Goal: Transaction & Acquisition: Obtain resource

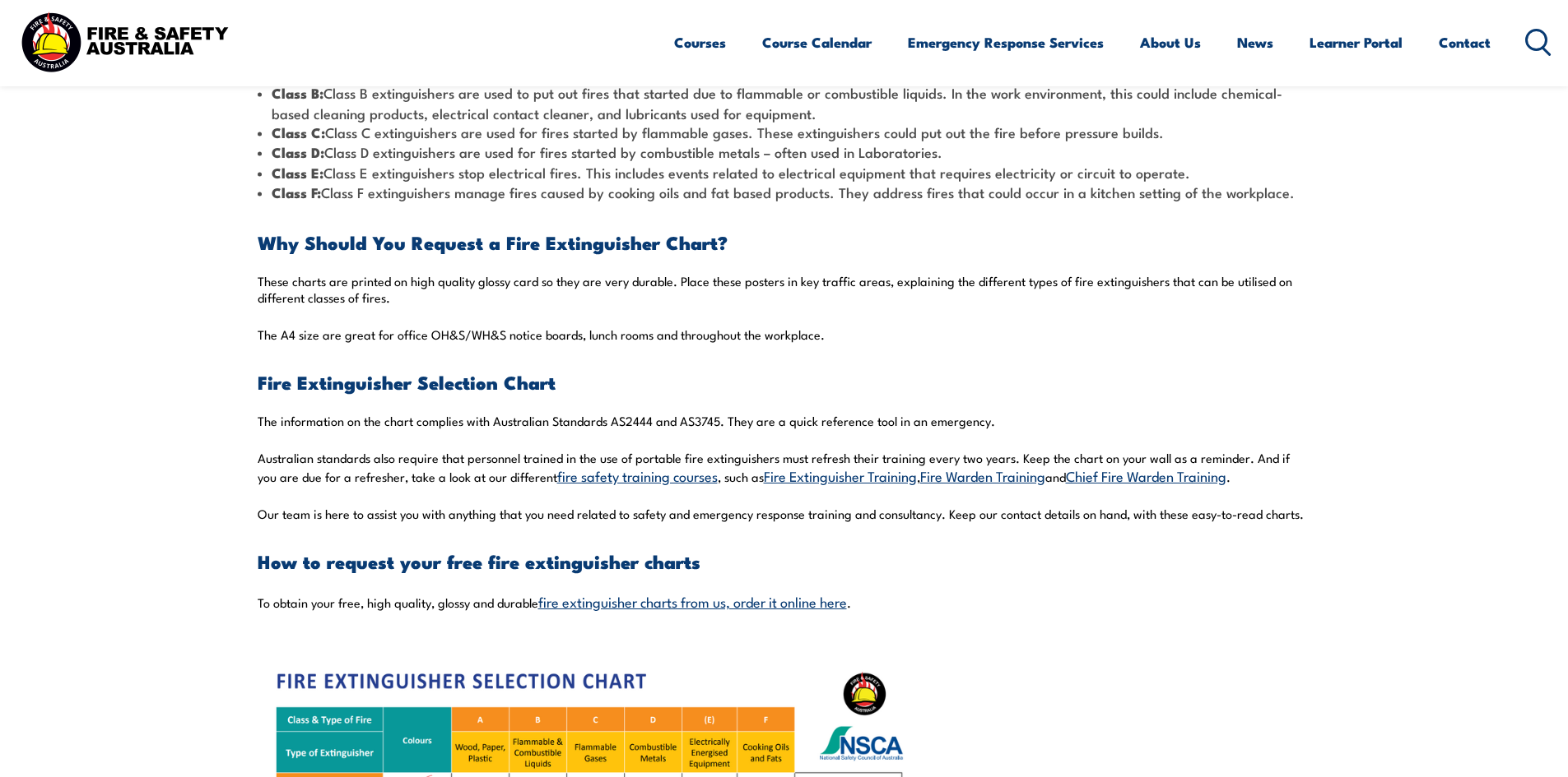
scroll to position [1152, 0]
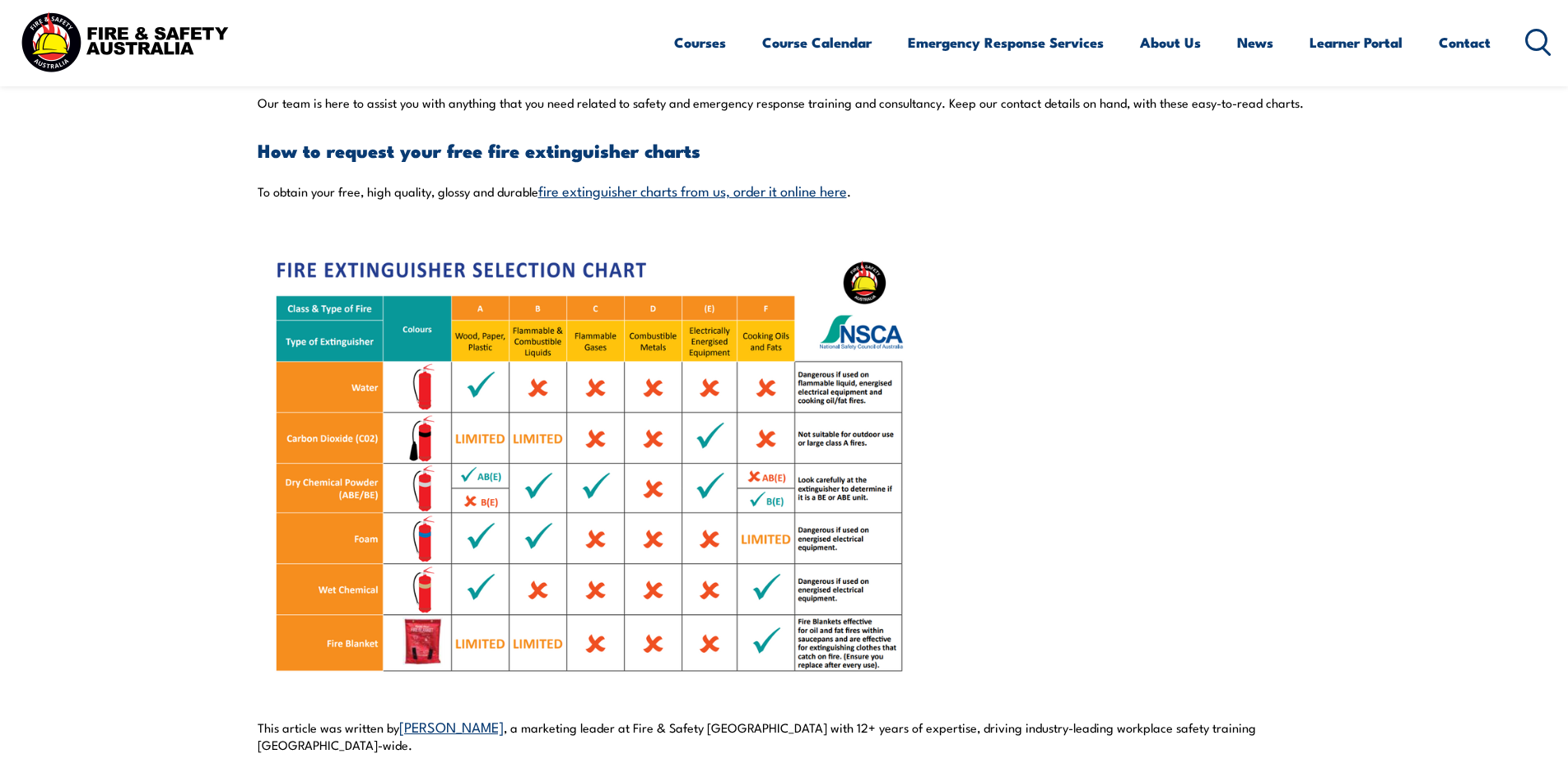
click at [672, 641] on img at bounding box center [586, 466] width 658 height 493
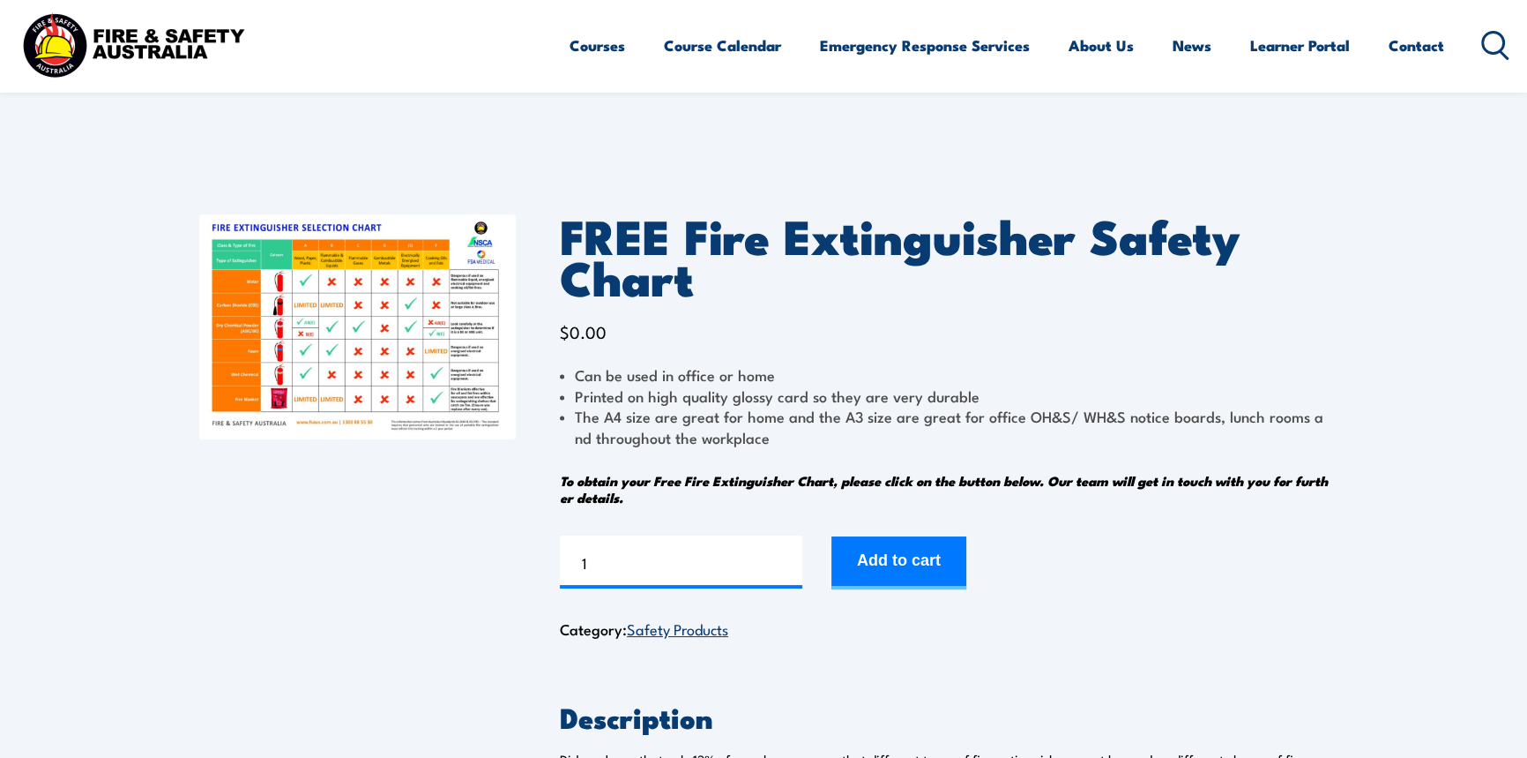
click at [397, 376] on img at bounding box center [357, 326] width 317 height 225
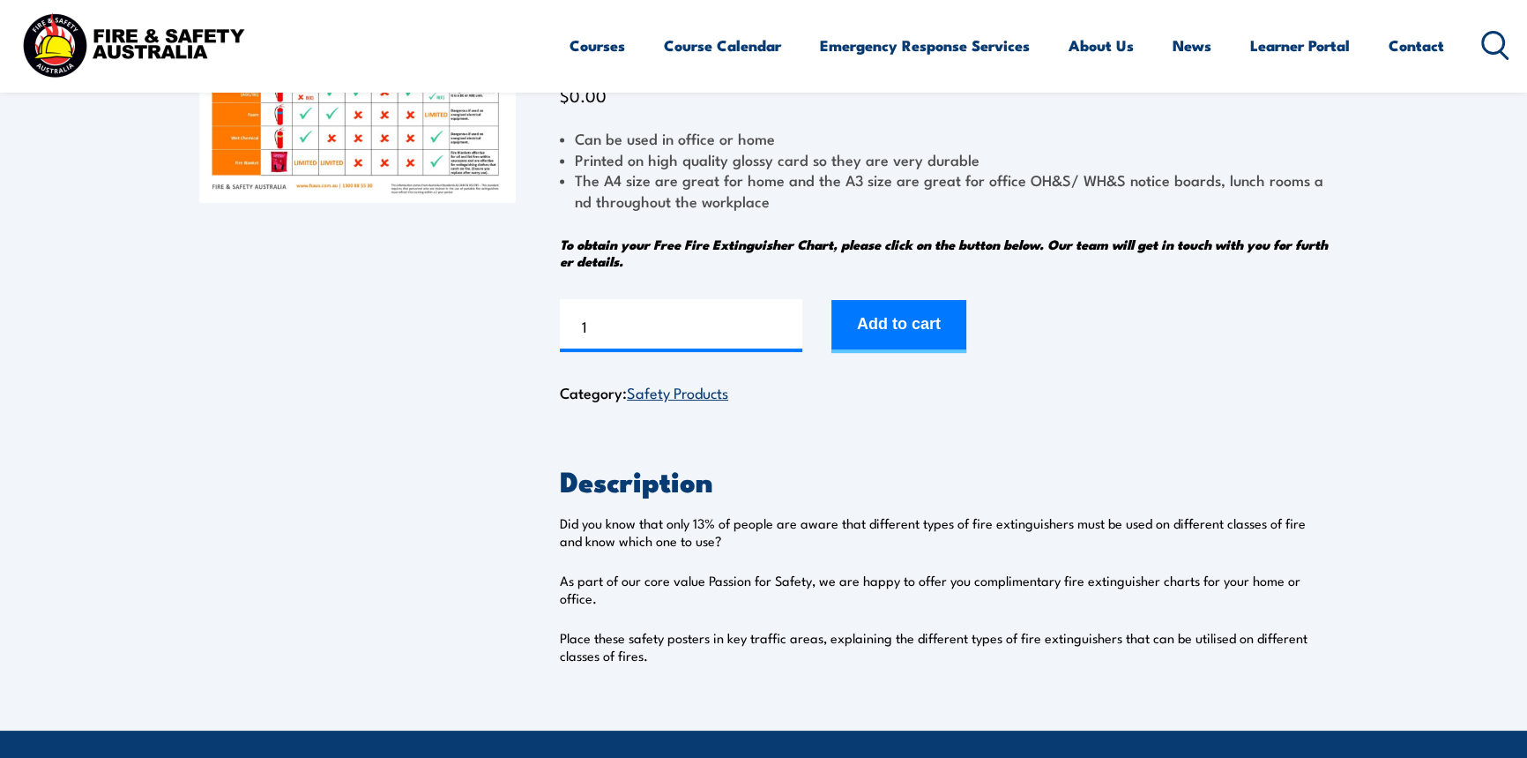
scroll to position [240, 0]
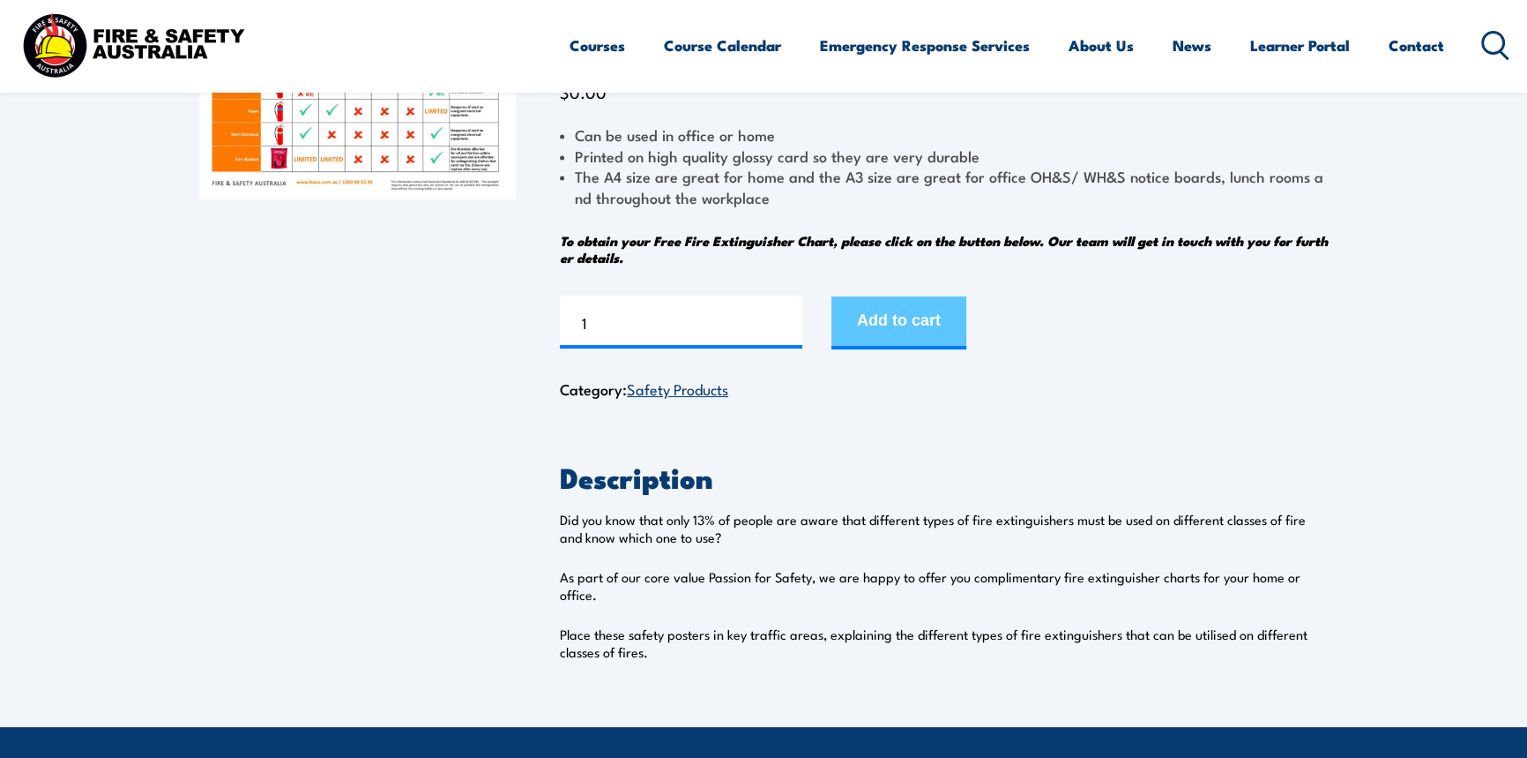
click at [868, 309] on button "Add to cart" at bounding box center [899, 322] width 135 height 53
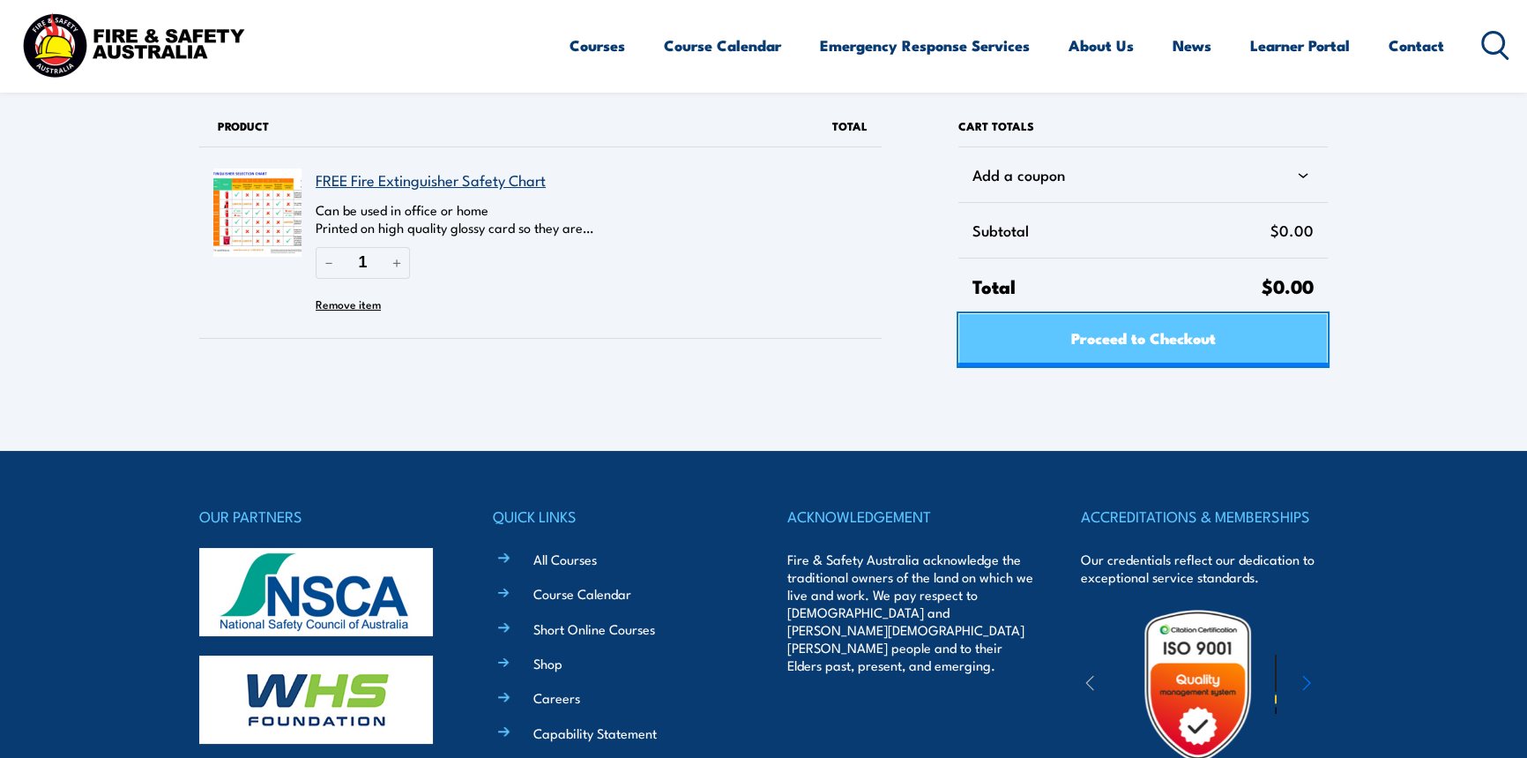
click at [1023, 352] on link "Proceed to Checkout" at bounding box center [1143, 339] width 369 height 53
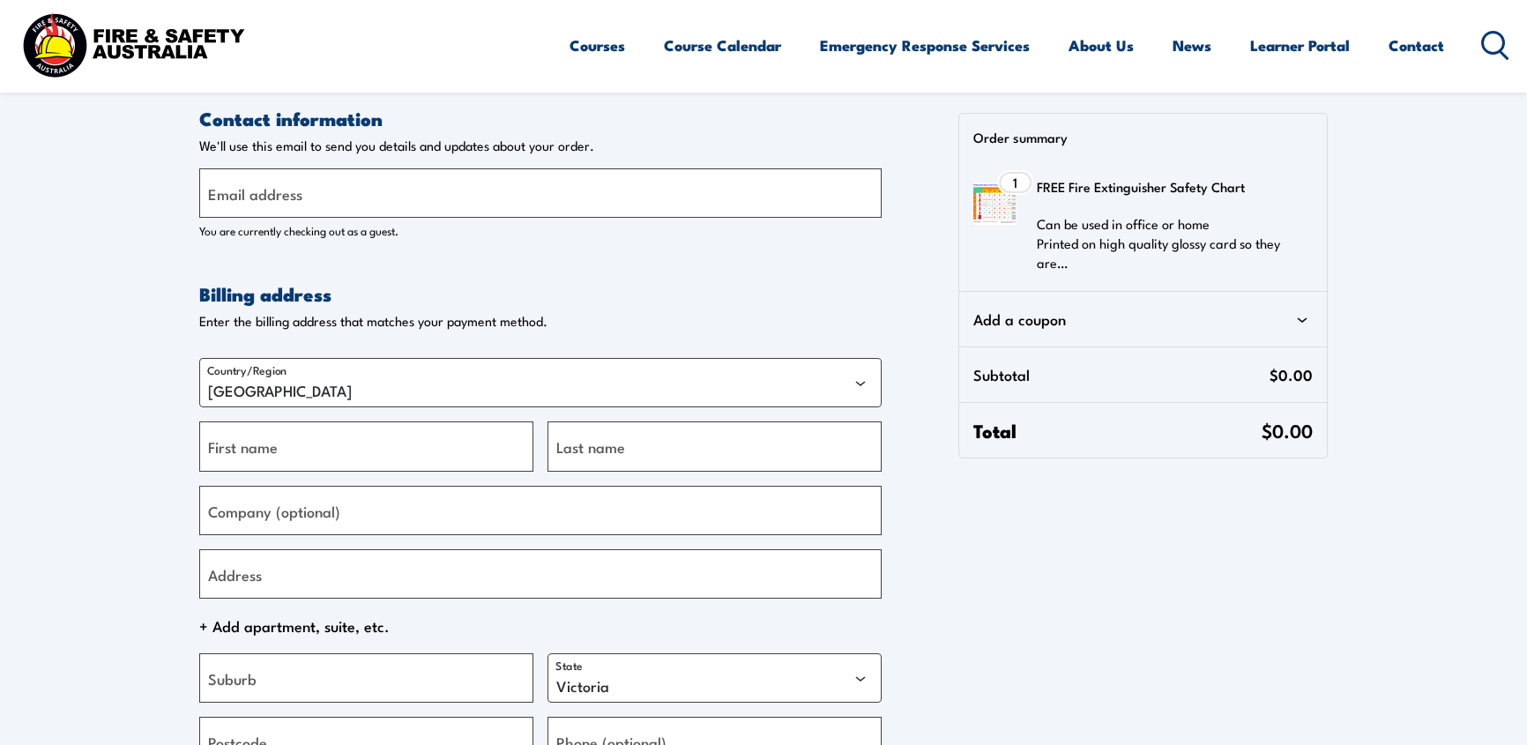
select select "VIC"
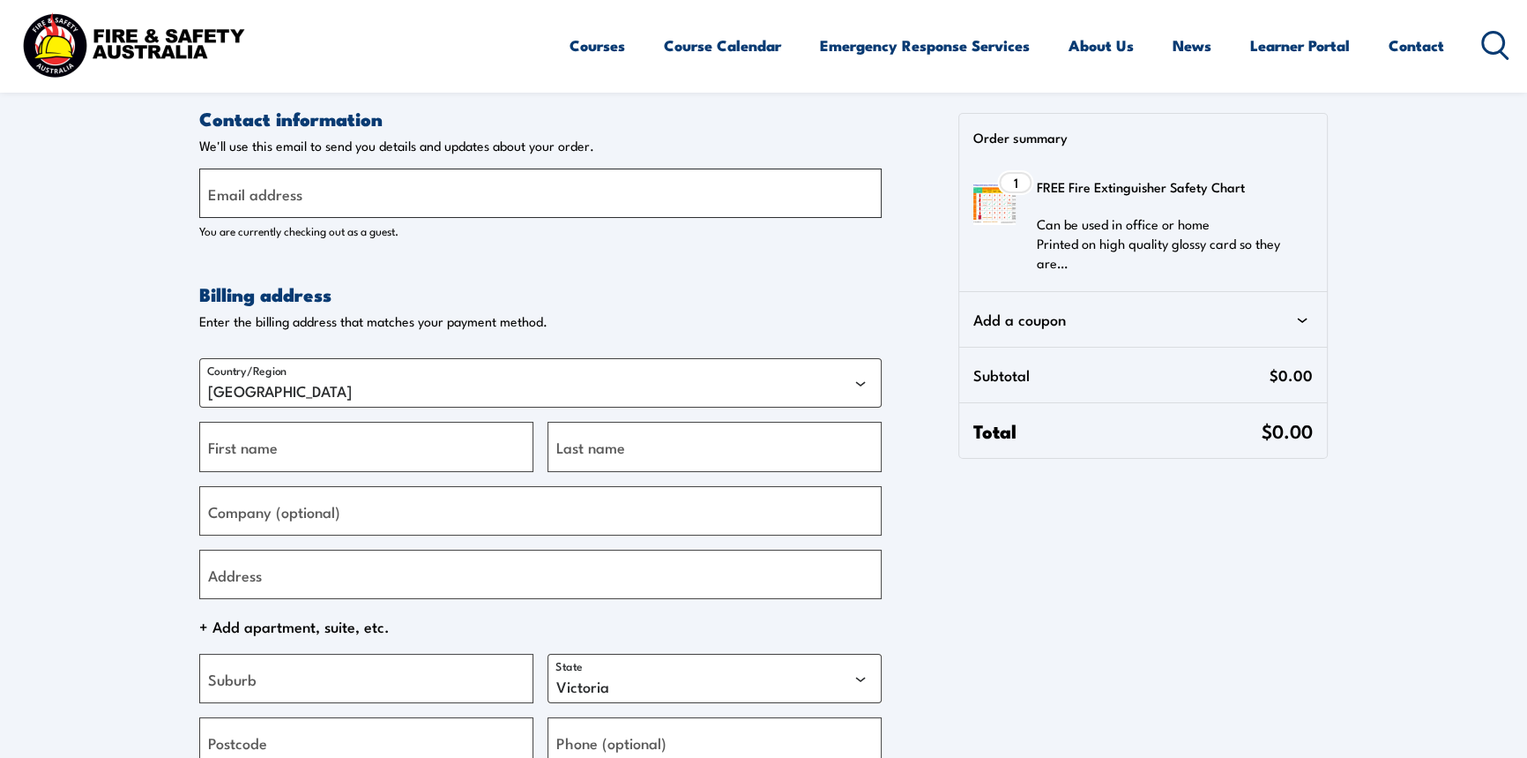
click at [322, 212] on input "Email address" at bounding box center [540, 192] width 683 height 49
type input "[EMAIL_ADDRESS][DOMAIN_NAME]"
click at [300, 436] on input "First name" at bounding box center [366, 446] width 334 height 49
type input "[PERSON_NAME]"
click at [556, 446] on label "Last name" at bounding box center [590, 447] width 69 height 24
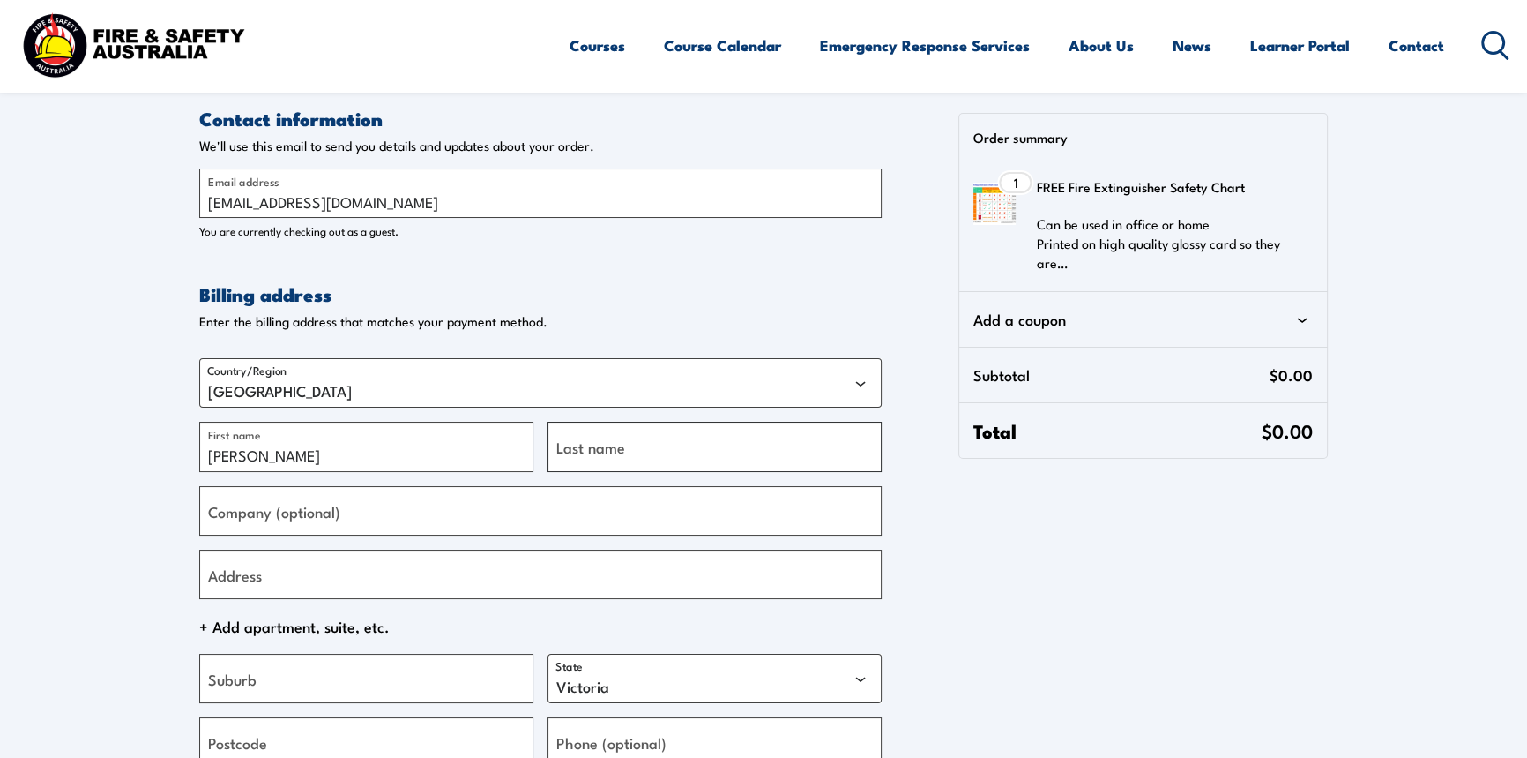
click at [556, 446] on input "Last name" at bounding box center [715, 446] width 334 height 49
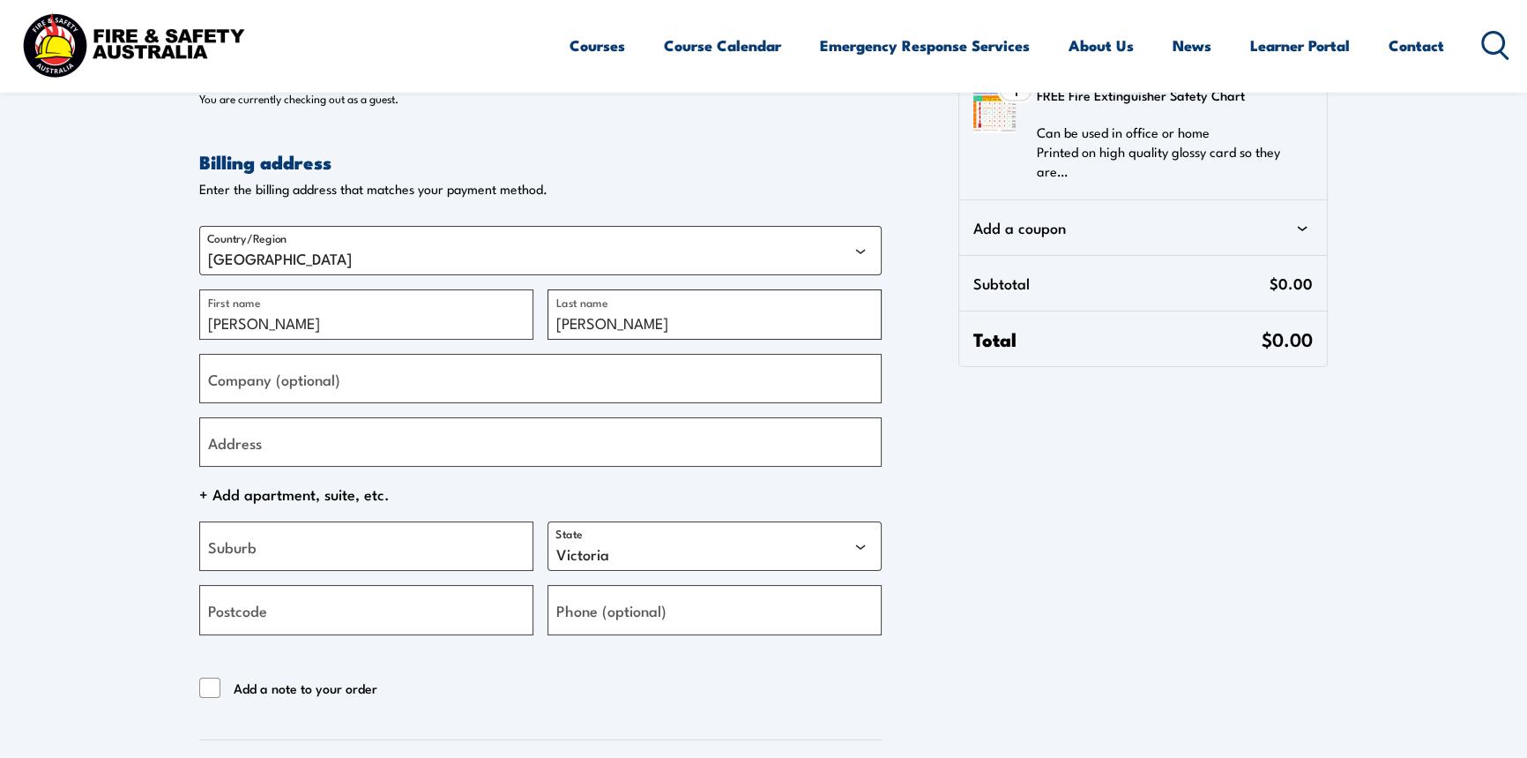
scroll to position [160, 0]
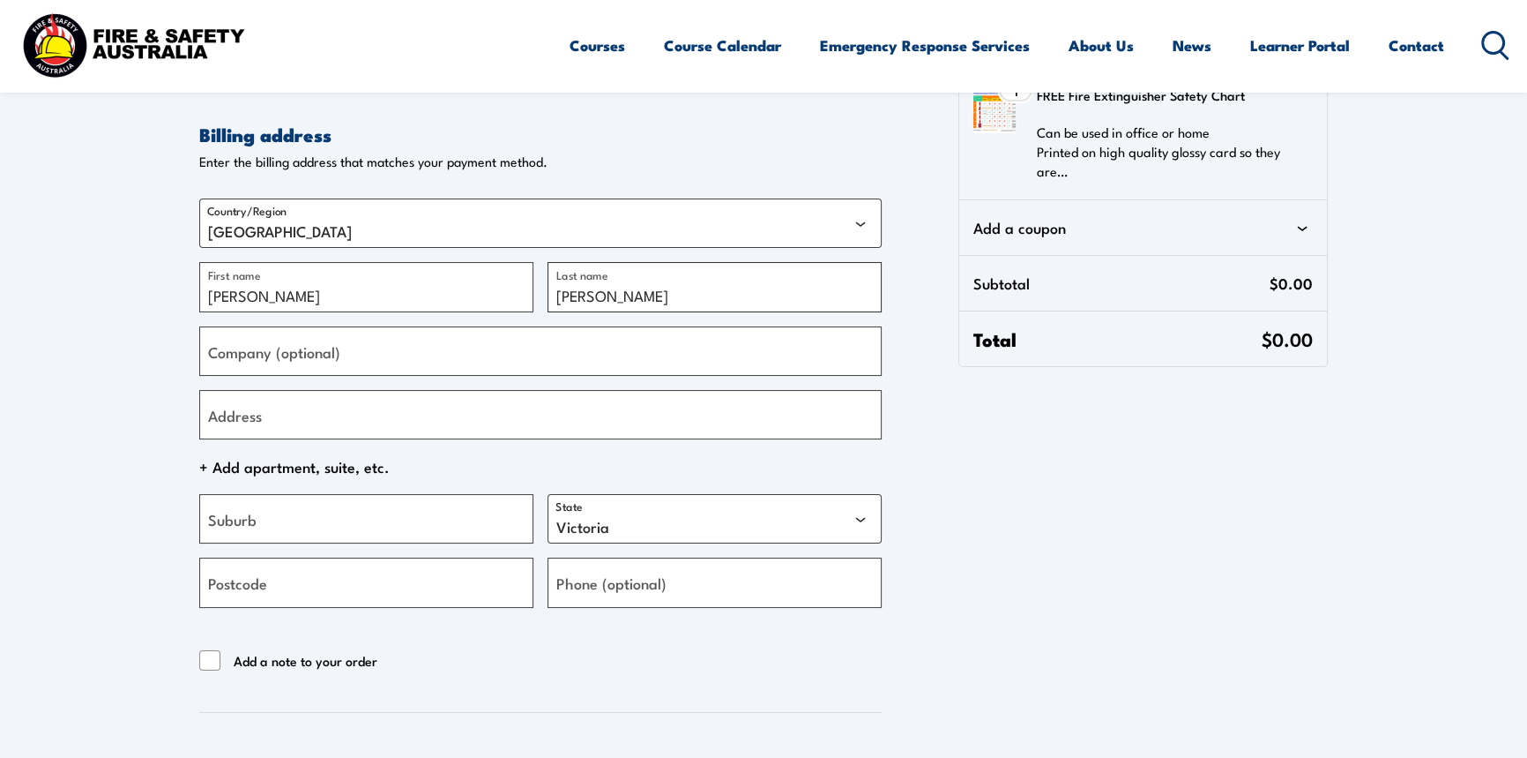
type input "[PERSON_NAME]"
click at [322, 537] on input "Suburb" at bounding box center [366, 518] width 334 height 49
click at [997, 589] on div "Contact information Contact information We'll use this email to send you detail…" at bounding box center [763, 411] width 1129 height 930
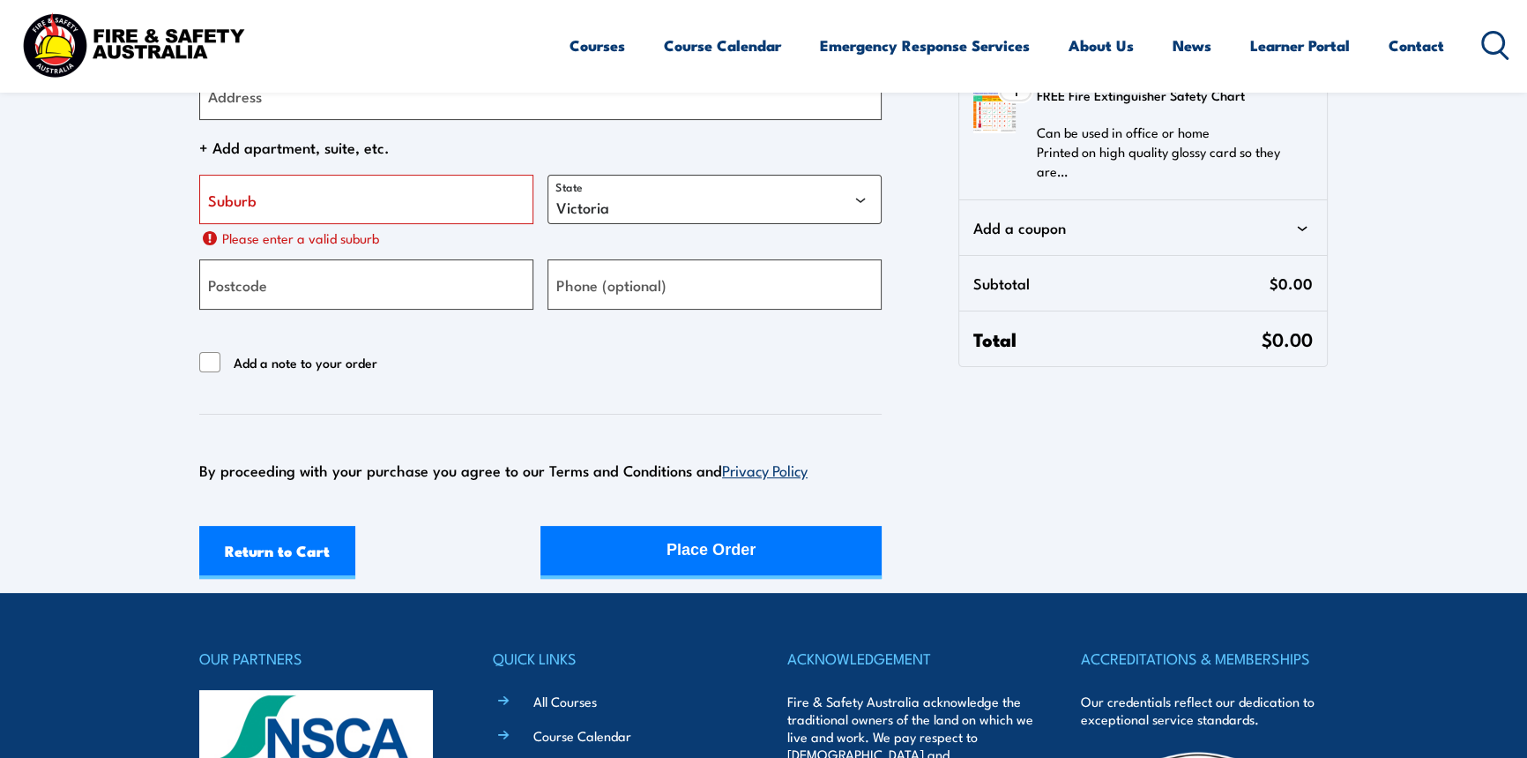
scroll to position [481, 0]
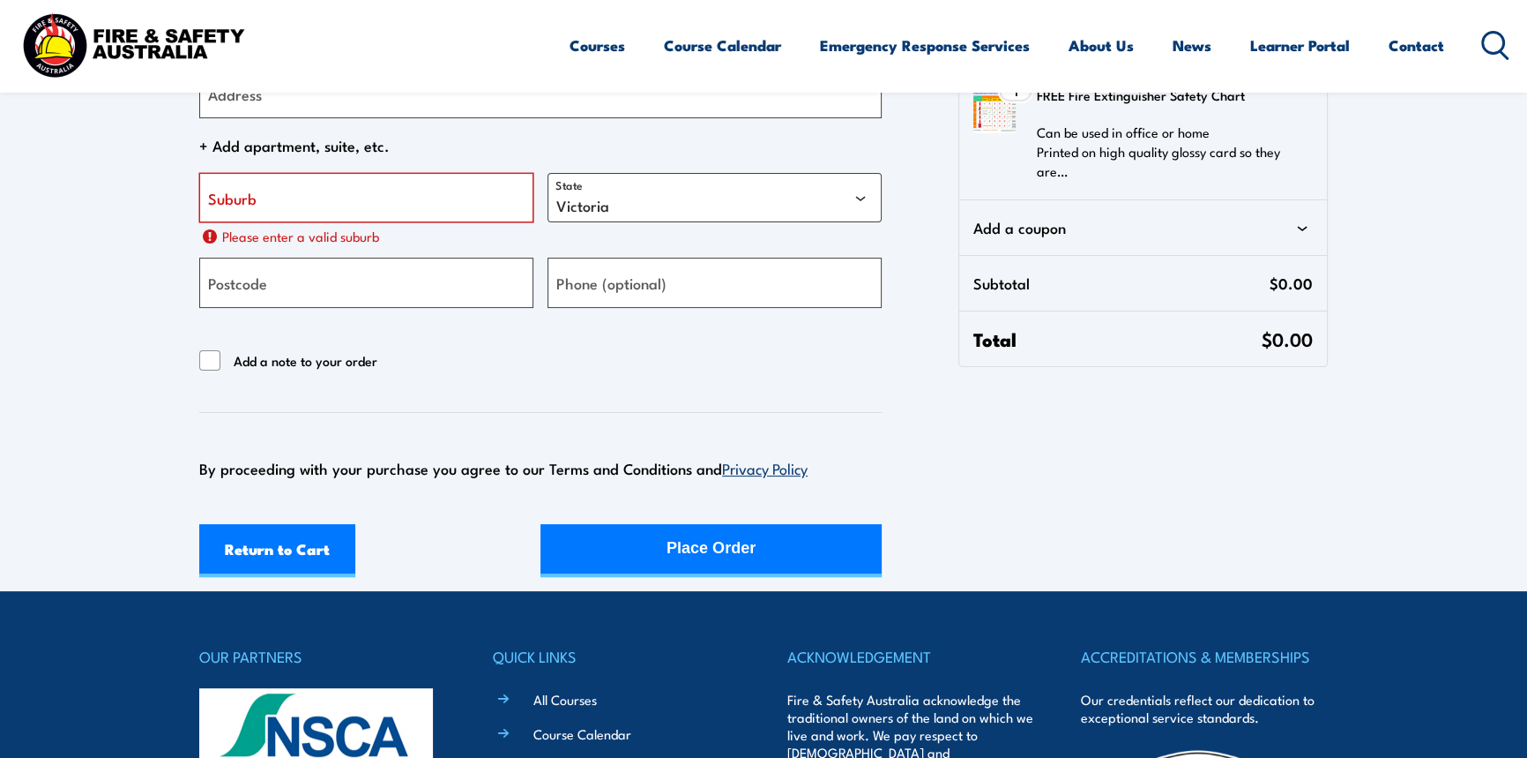
click at [351, 180] on input "Suburb" at bounding box center [366, 197] width 334 height 49
type input "2"
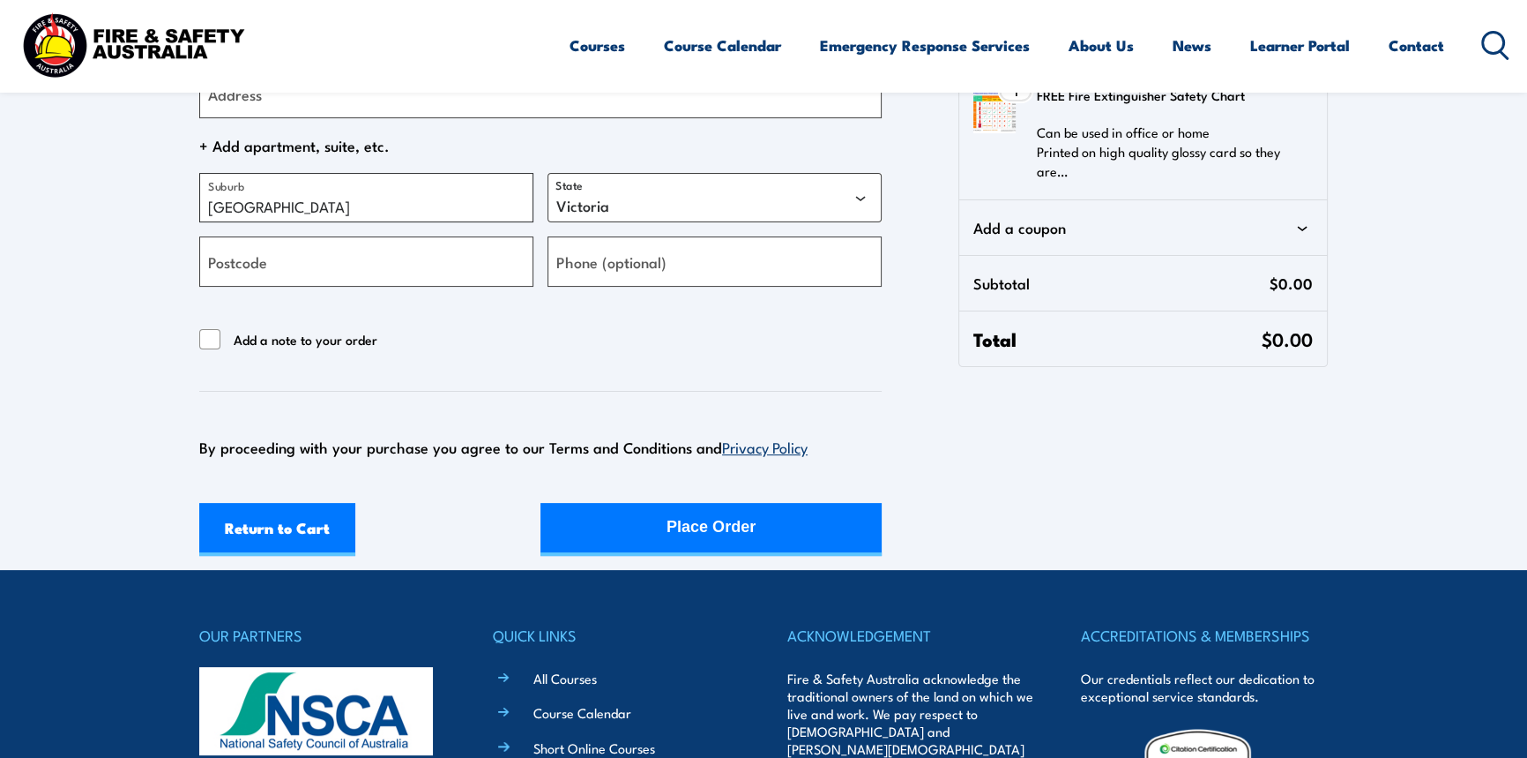
type input "[GEOGRAPHIC_DATA]"
click at [637, 211] on select "[GEOGRAPHIC_DATA] [GEOGRAPHIC_DATA] [GEOGRAPHIC_DATA] [GEOGRAPHIC_DATA] [GEOGRA…" at bounding box center [715, 197] width 334 height 49
select select "[GEOGRAPHIC_DATA]"
click at [548, 173] on select "[GEOGRAPHIC_DATA] [GEOGRAPHIC_DATA] [GEOGRAPHIC_DATA] [GEOGRAPHIC_DATA] [GEOGRA…" at bounding box center [715, 197] width 334 height 49
click at [440, 280] on input "Postcode" at bounding box center [366, 260] width 334 height 49
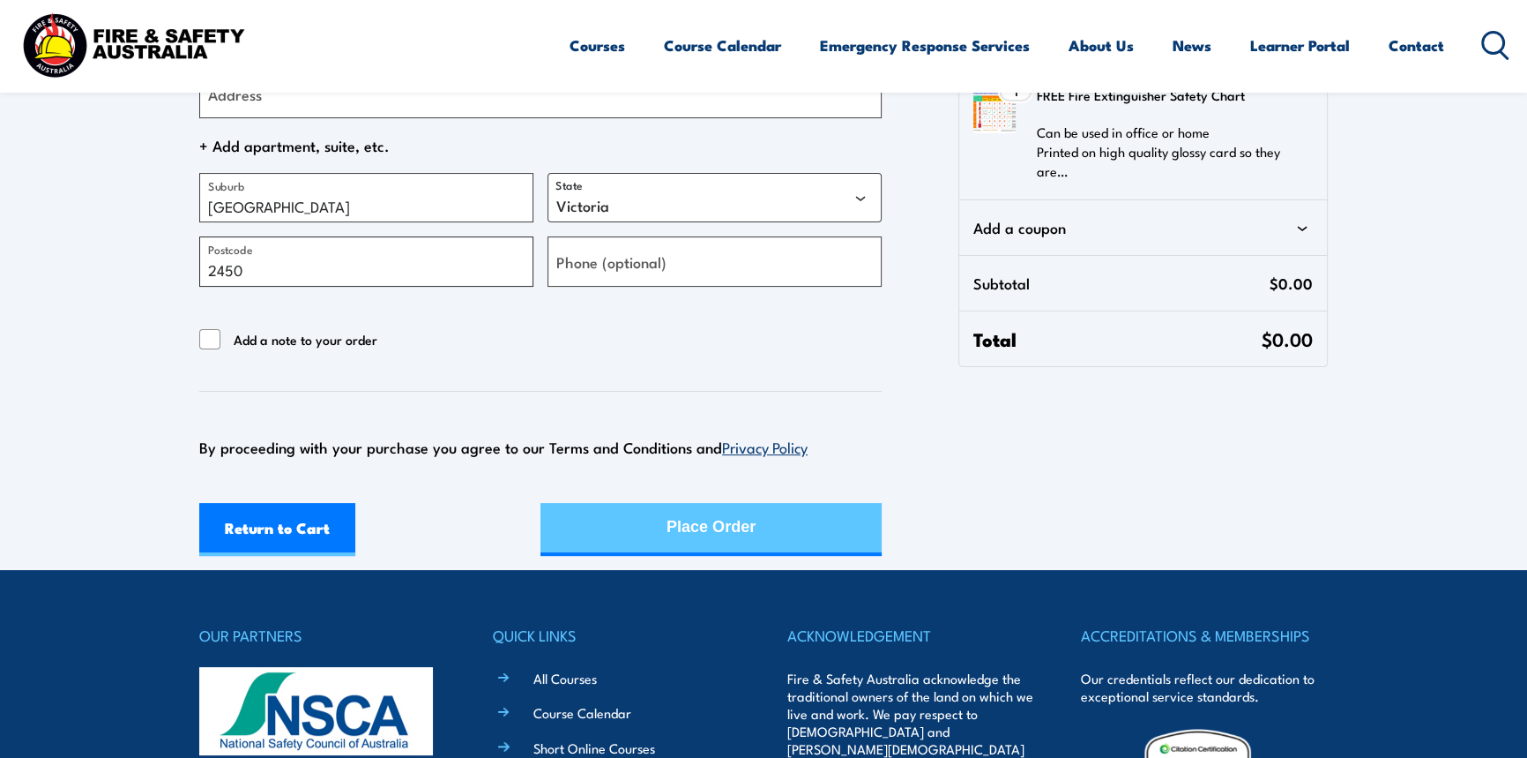
type input "2450"
click at [671, 543] on div "Return to Cart Place Order" at bounding box center [540, 529] width 683 height 53
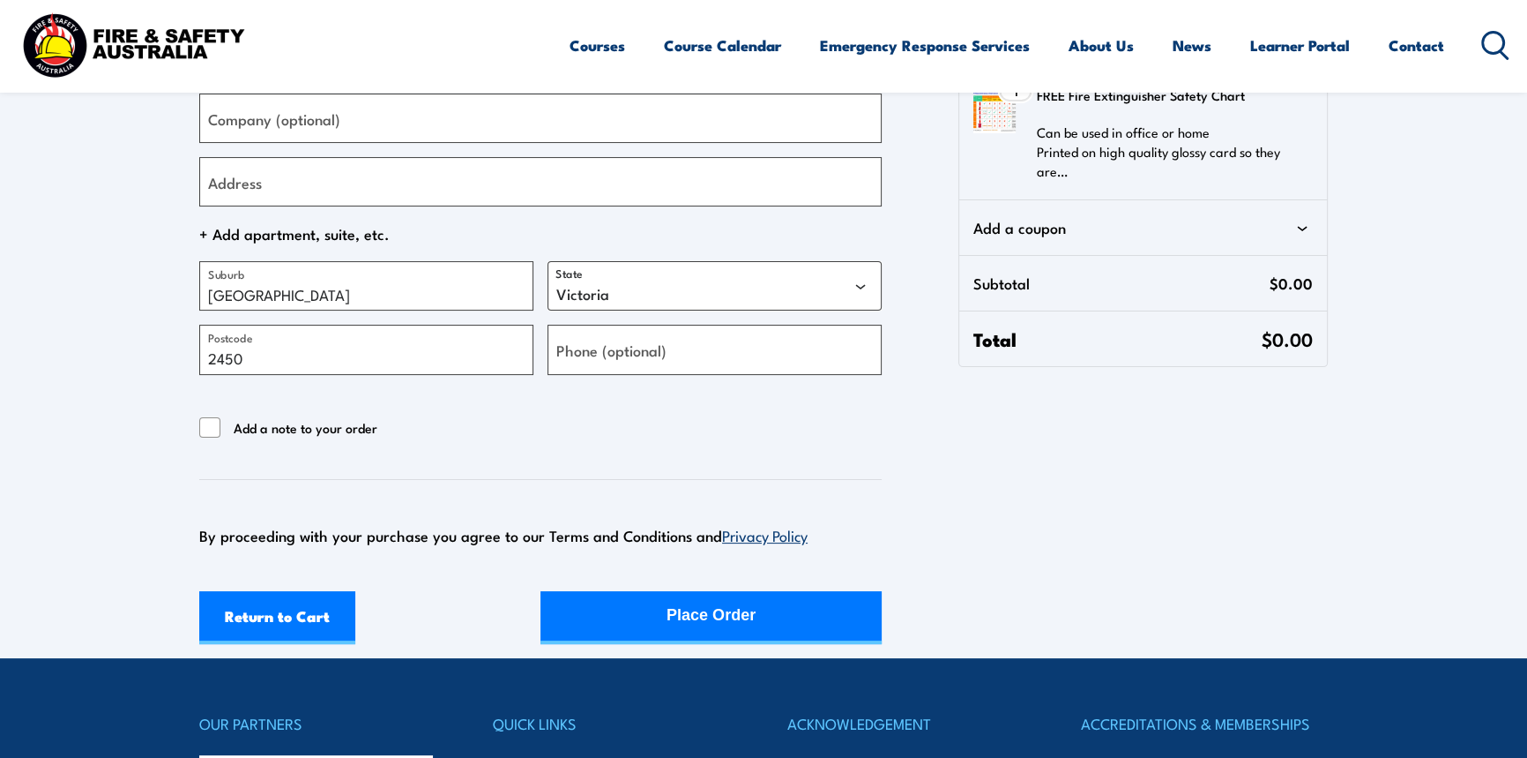
scroll to position [400, 0]
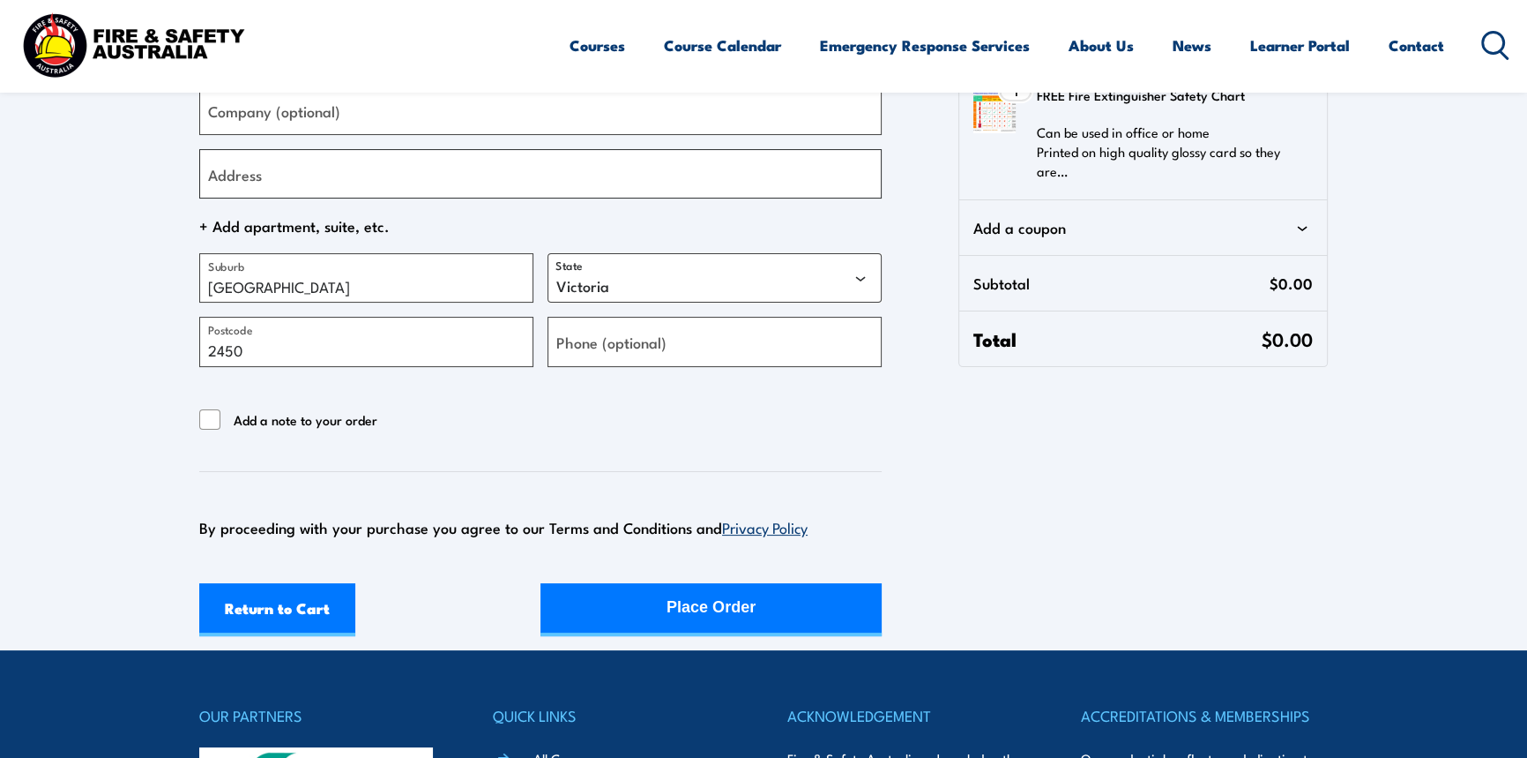
click at [475, 166] on input "Address" at bounding box center [540, 173] width 683 height 49
type input "[STREET_ADDRESS][PERSON_NAME]"
type input "[PHONE_NUMBER]"
drag, startPoint x: 354, startPoint y: 283, endPoint x: 100, endPoint y: 273, distance: 254.2
click at [100, 273] on section "Contact information Contact information We'll use this email to send you detail…" at bounding box center [763, 118] width 1527 height 1036
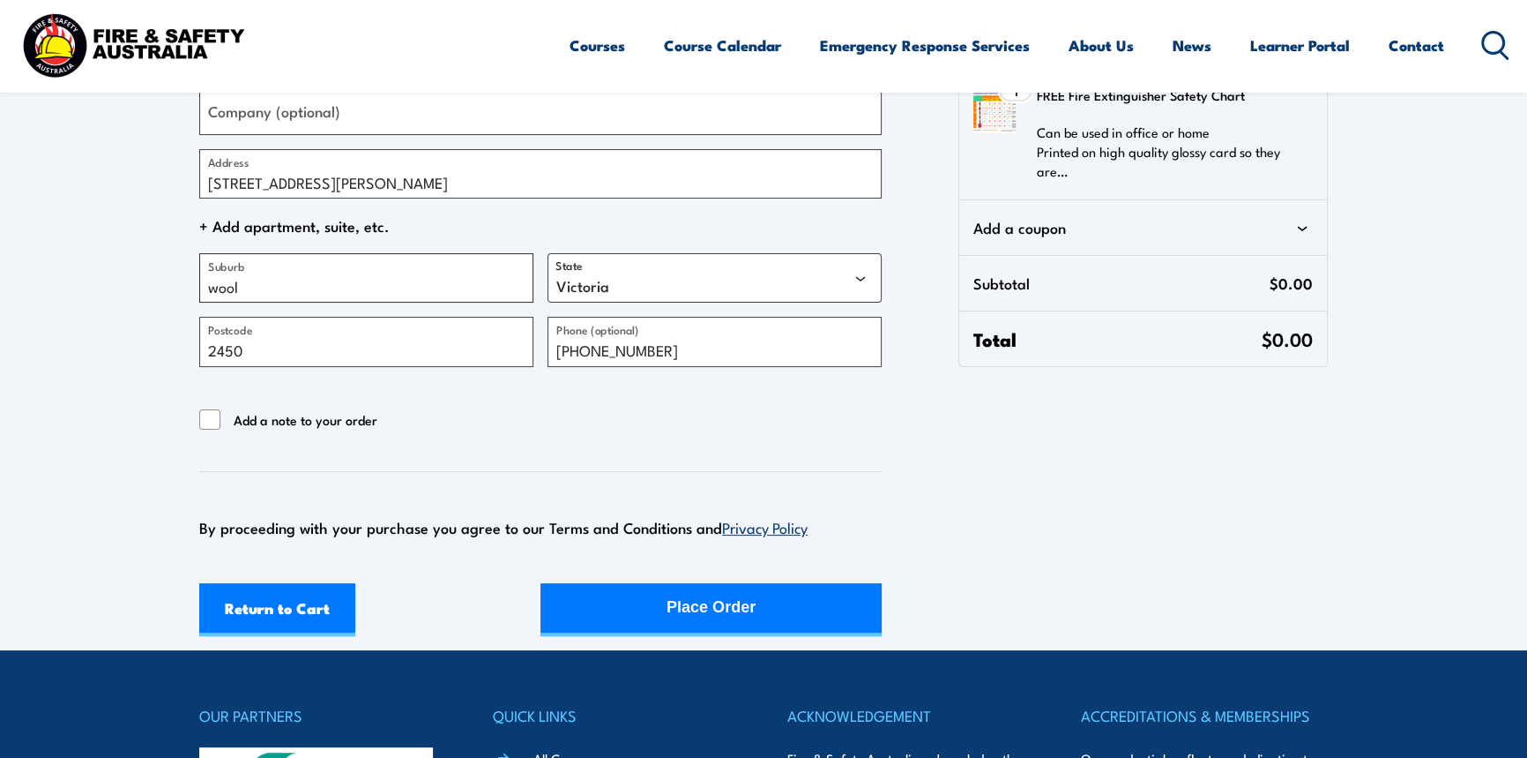
type input "woolgoolga"
drag, startPoint x: 240, startPoint y: 356, endPoint x: 226, endPoint y: 356, distance: 14.1
click at [226, 356] on input "2450" at bounding box center [366, 341] width 334 height 49
type input "2456"
click at [575, 441] on form "Contact information Contact information We'll use this email to send you detail…" at bounding box center [540, 170] width 683 height 930
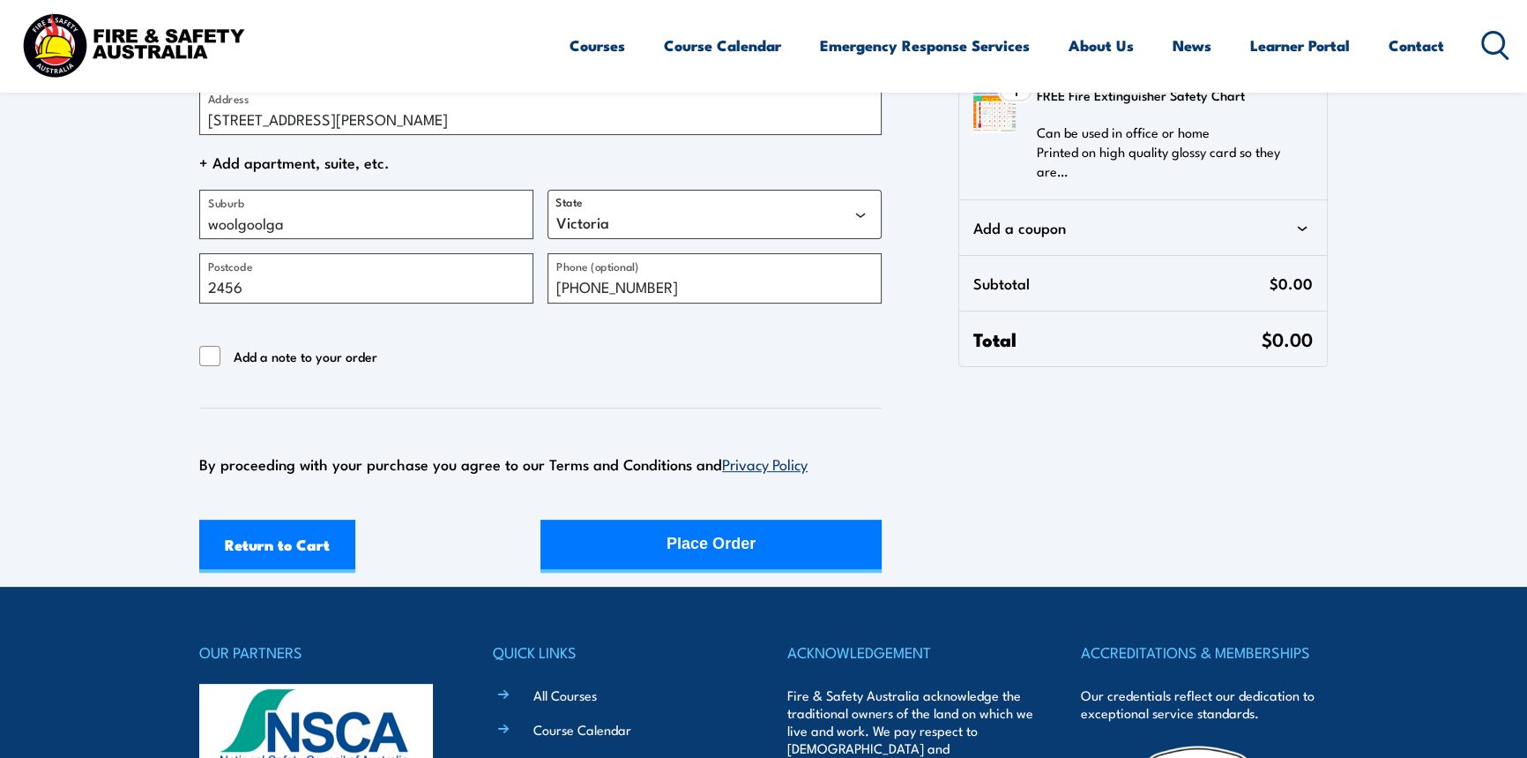
scroll to position [481, 0]
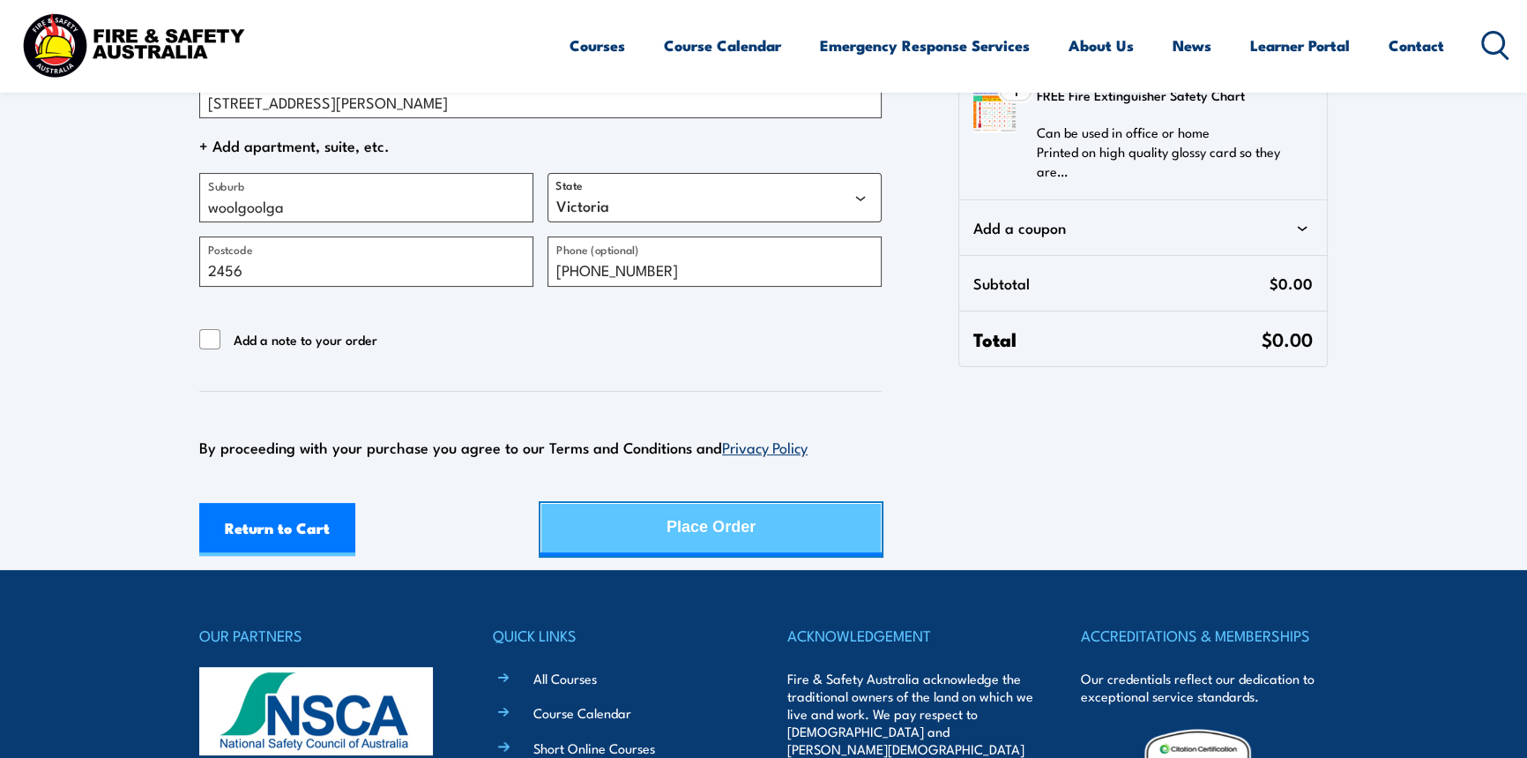
click at [638, 520] on button "Place Order" at bounding box center [711, 529] width 341 height 53
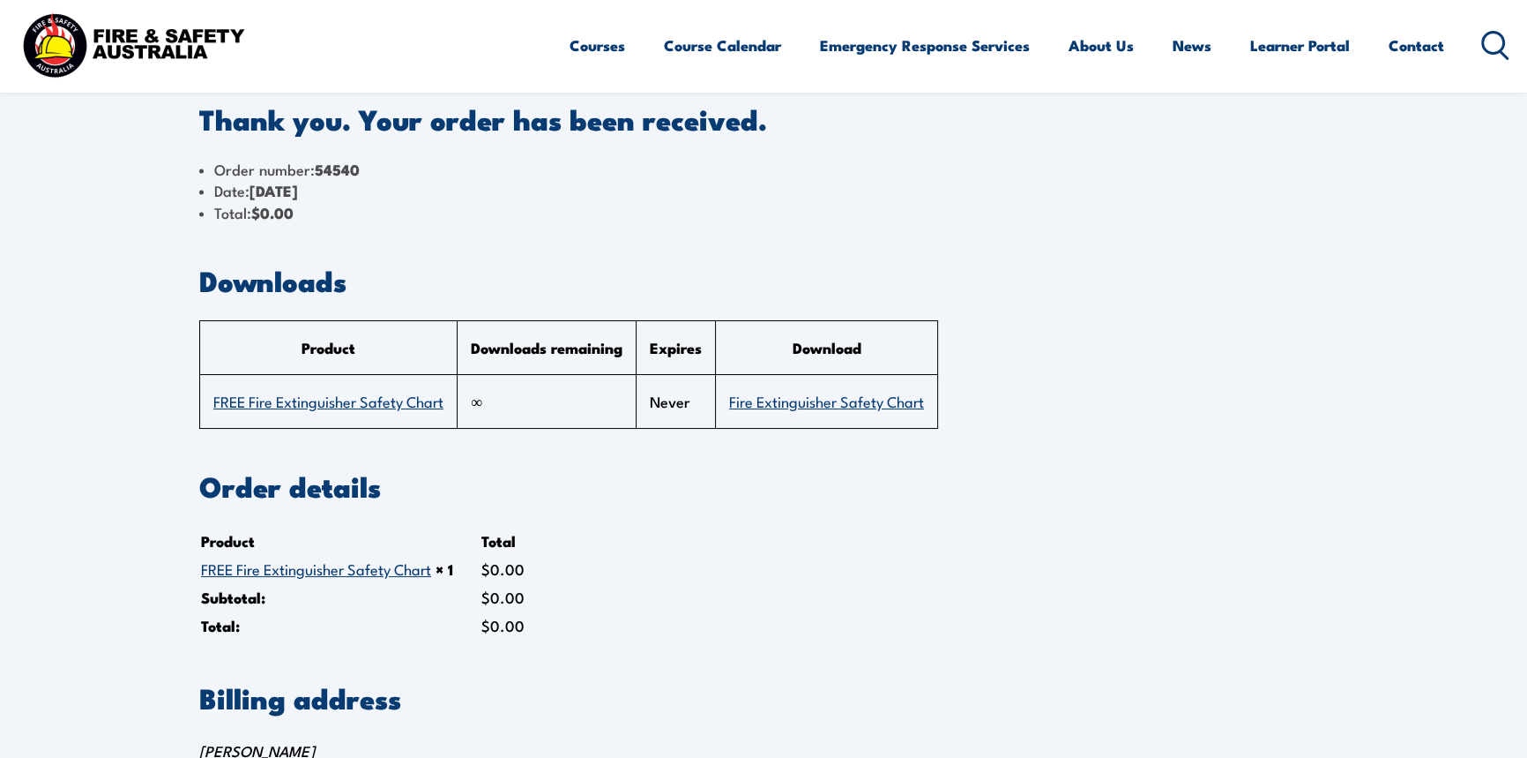
click at [883, 399] on link "Fire Extinguisher Safety Chart" at bounding box center [826, 400] width 195 height 21
click at [1414, 129] on section "Thank you. Your order has been received. Order number: 54540 Date: September 18…" at bounding box center [763, 448] width 1527 height 896
